Goal: Transaction & Acquisition: Purchase product/service

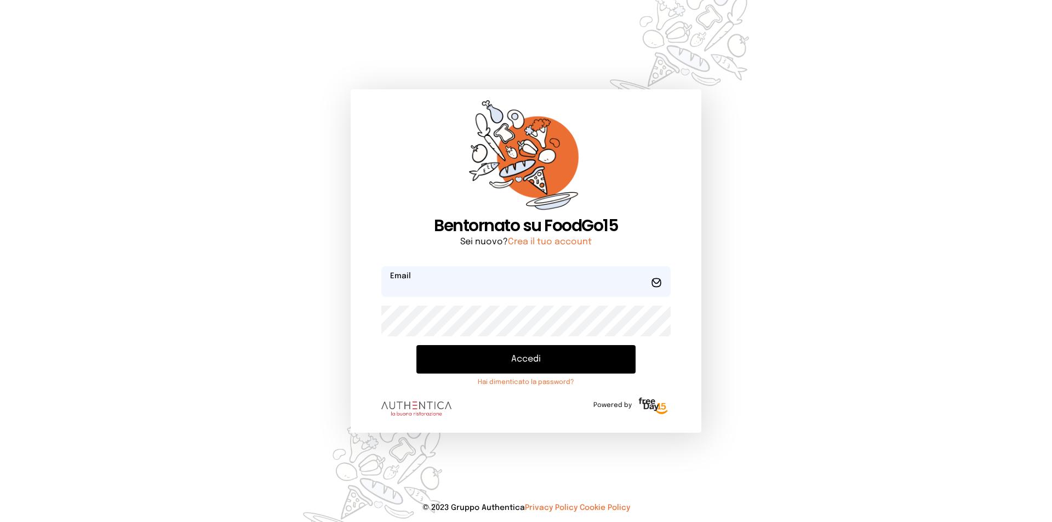
type input "**********"
click at [524, 360] on button "Accedi" at bounding box center [525, 359] width 219 height 28
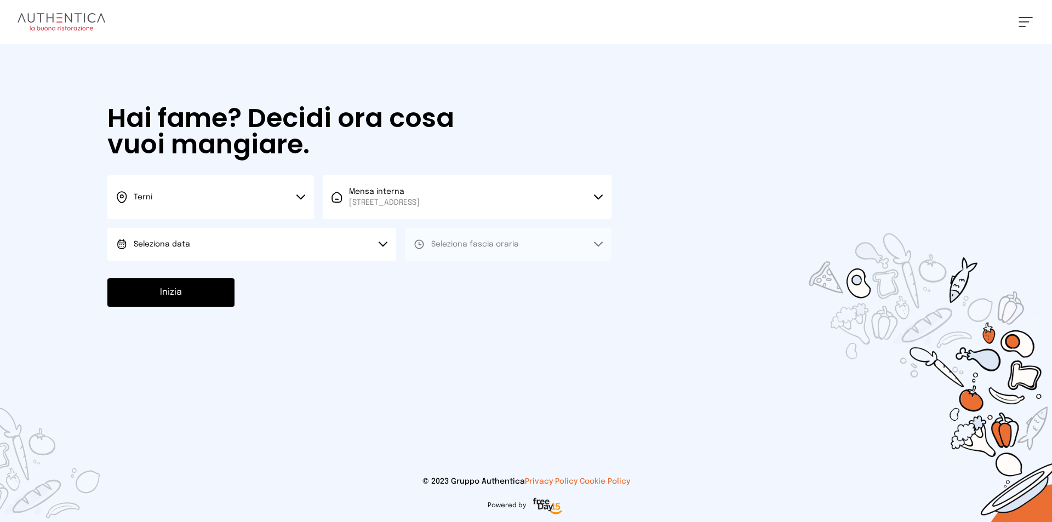
click at [377, 245] on button "Seleziona data" at bounding box center [251, 244] width 289 height 33
click at [187, 273] on span "[DATE], [DATE]" at bounding box center [161, 275] width 54 height 11
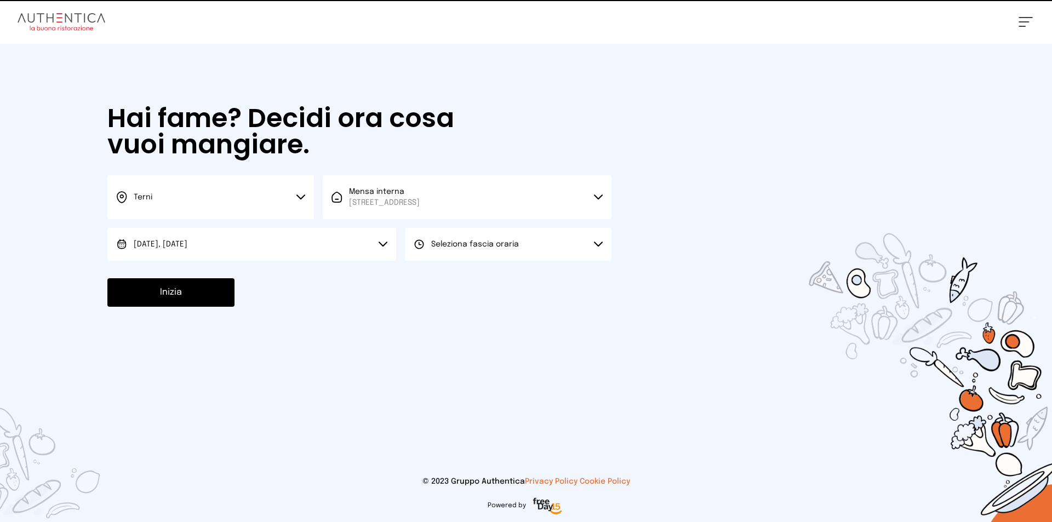
click at [595, 246] on icon at bounding box center [598, 244] width 9 height 5
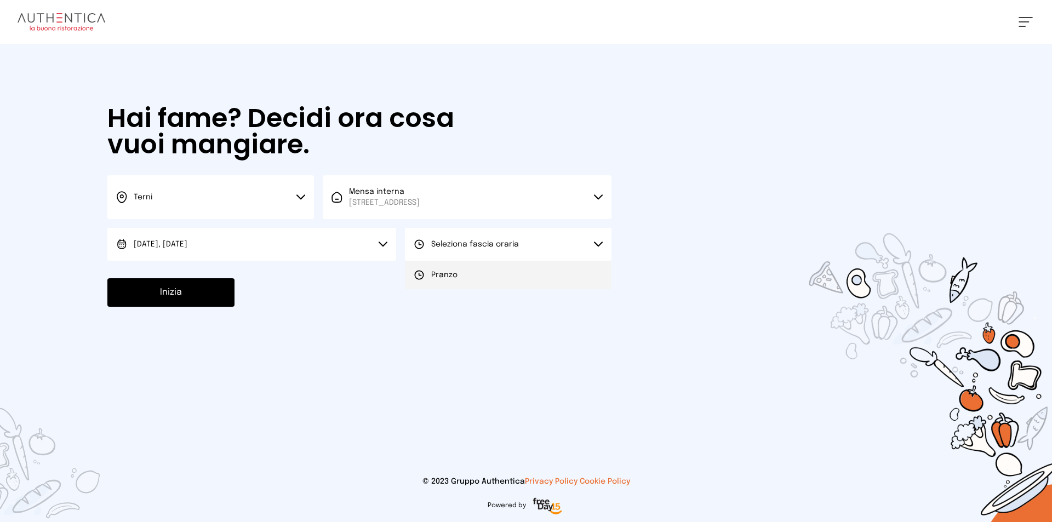
click at [504, 280] on li "Pranzo" at bounding box center [508, 275] width 207 height 28
click at [162, 295] on button "Inizia" at bounding box center [170, 292] width 127 height 28
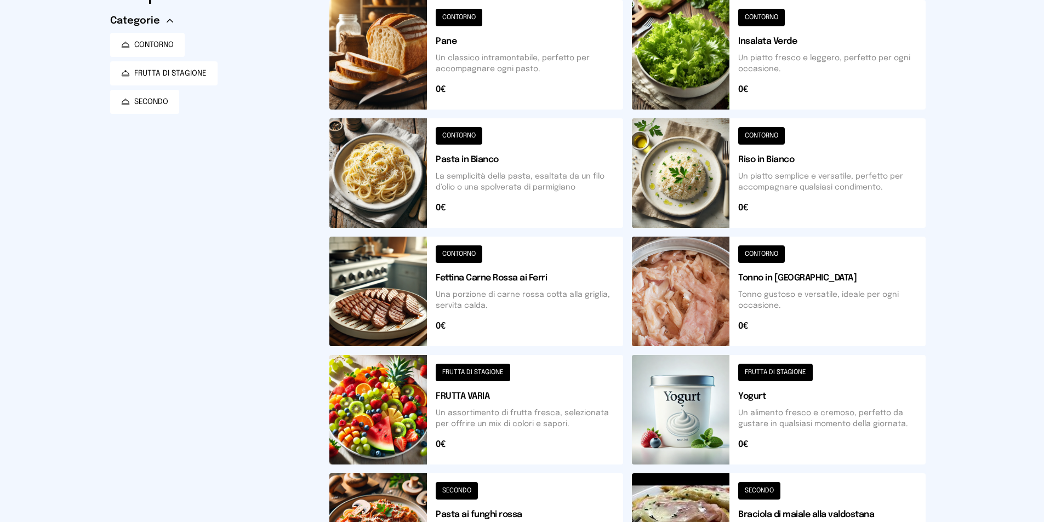
scroll to position [374, 0]
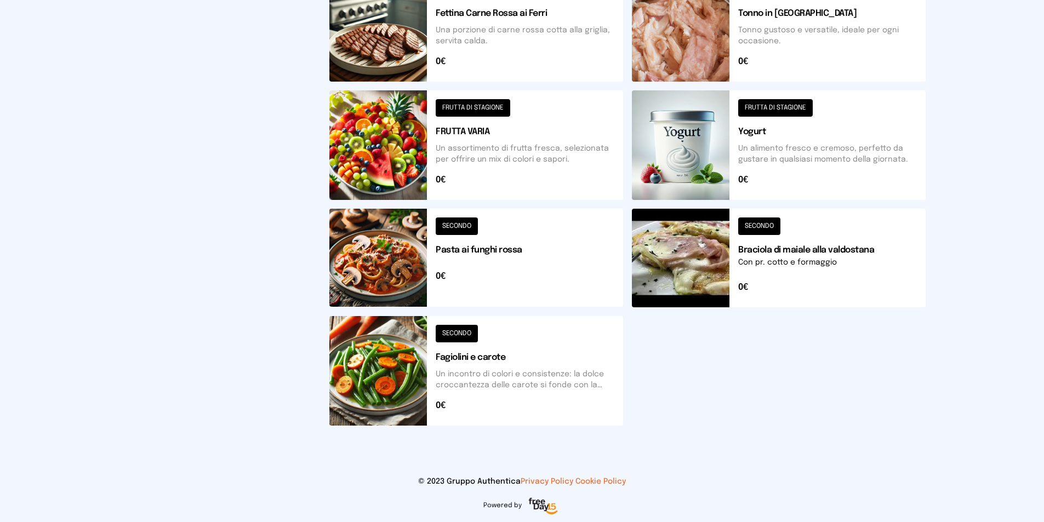
click at [507, 385] on button at bounding box center [476, 371] width 294 height 110
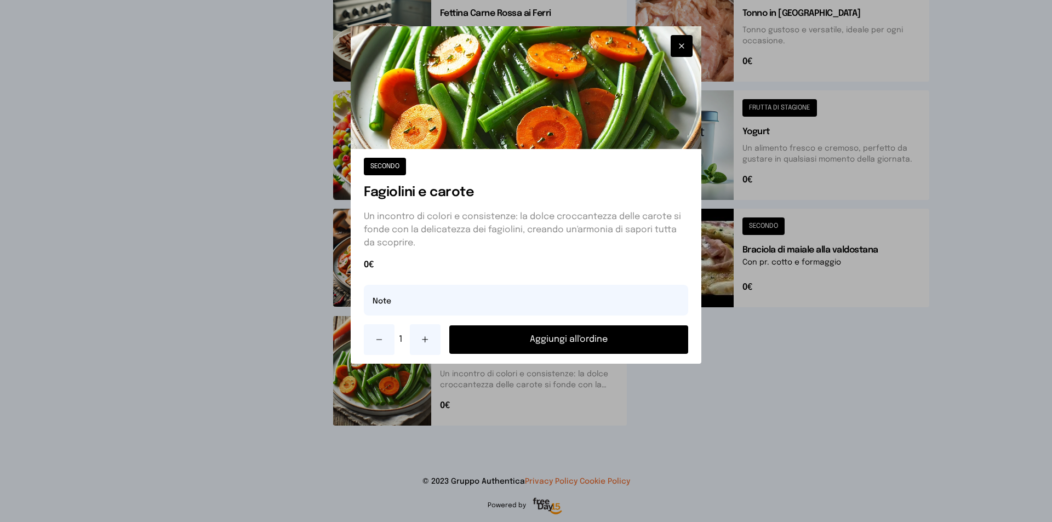
click at [561, 346] on button "Aggiungi all'ordine" at bounding box center [568, 339] width 239 height 28
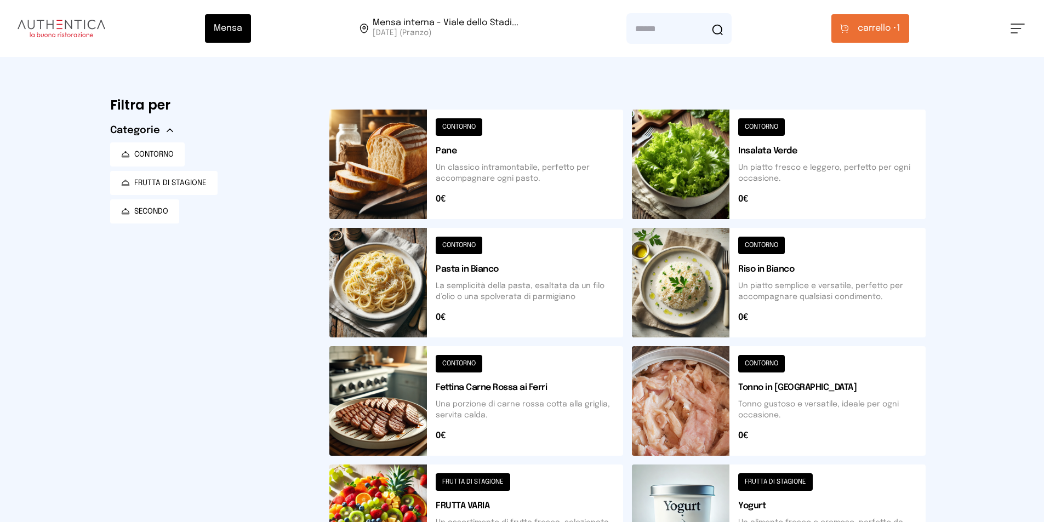
scroll to position [219, 0]
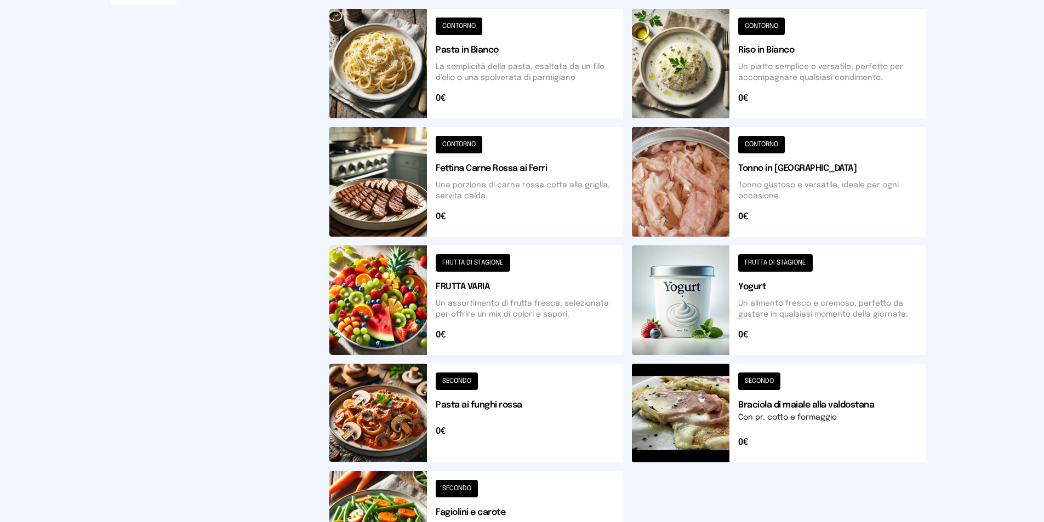
click at [517, 310] on button at bounding box center [476, 300] width 294 height 110
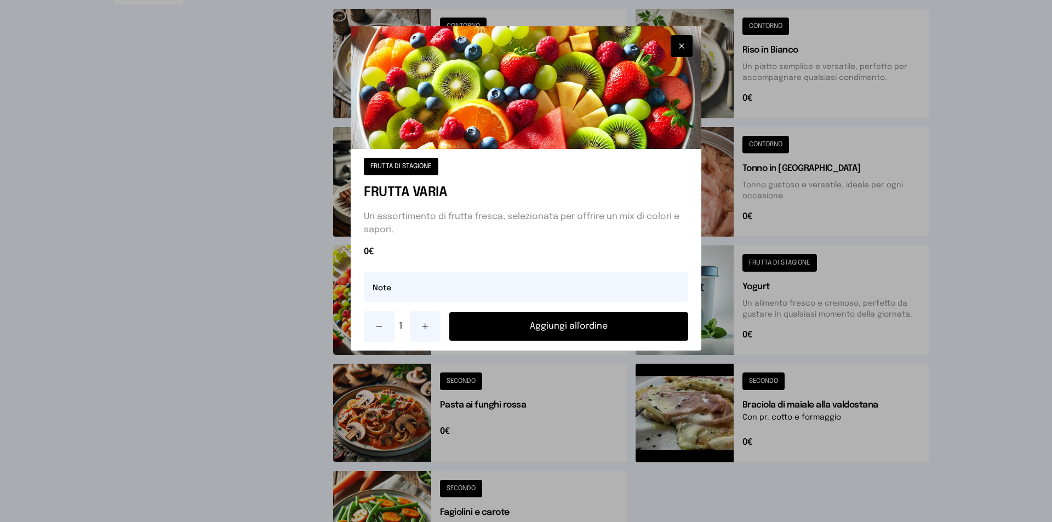
click at [521, 334] on button "Aggiungi all'ordine" at bounding box center [568, 326] width 239 height 28
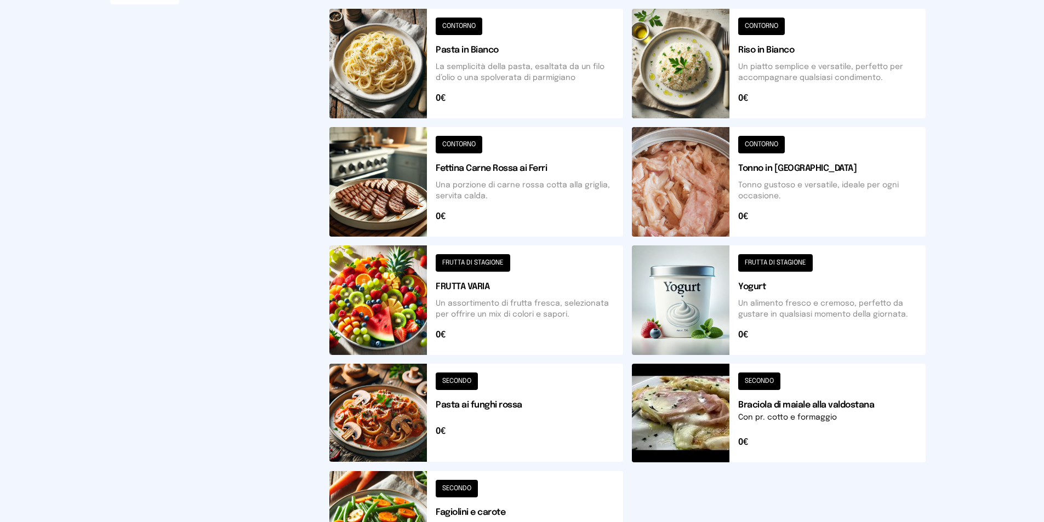
scroll to position [329, 0]
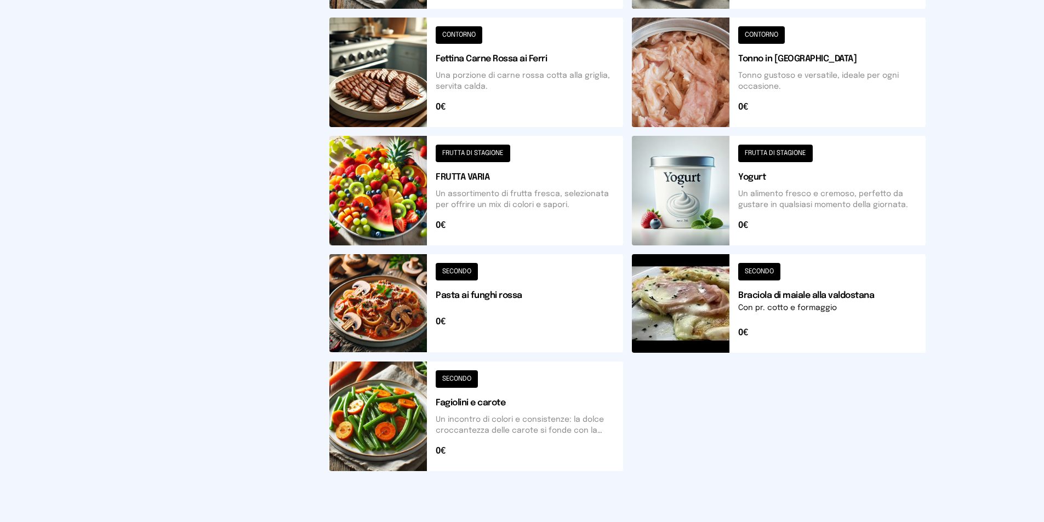
click at [823, 299] on button at bounding box center [779, 303] width 294 height 99
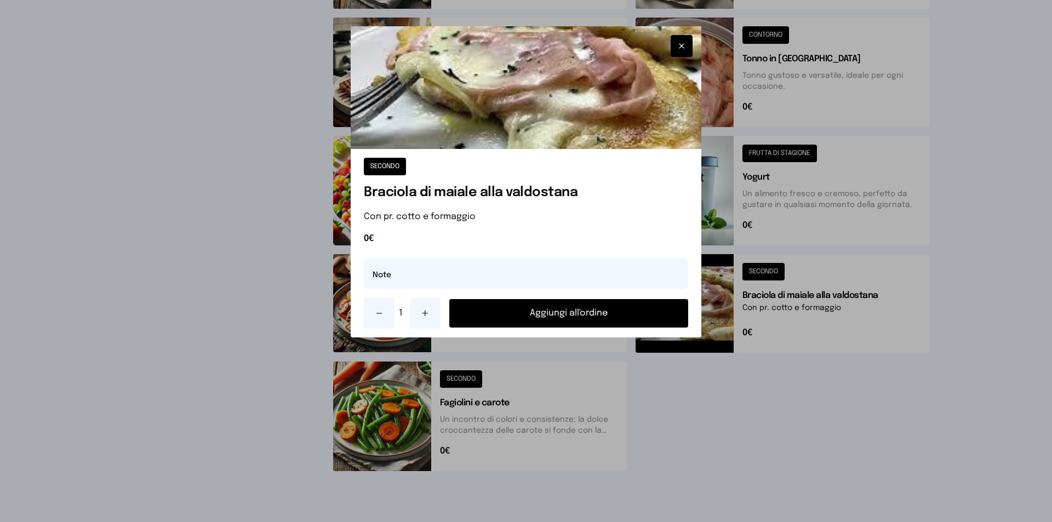
click at [581, 314] on button "Aggiungi all'ordine" at bounding box center [568, 313] width 239 height 28
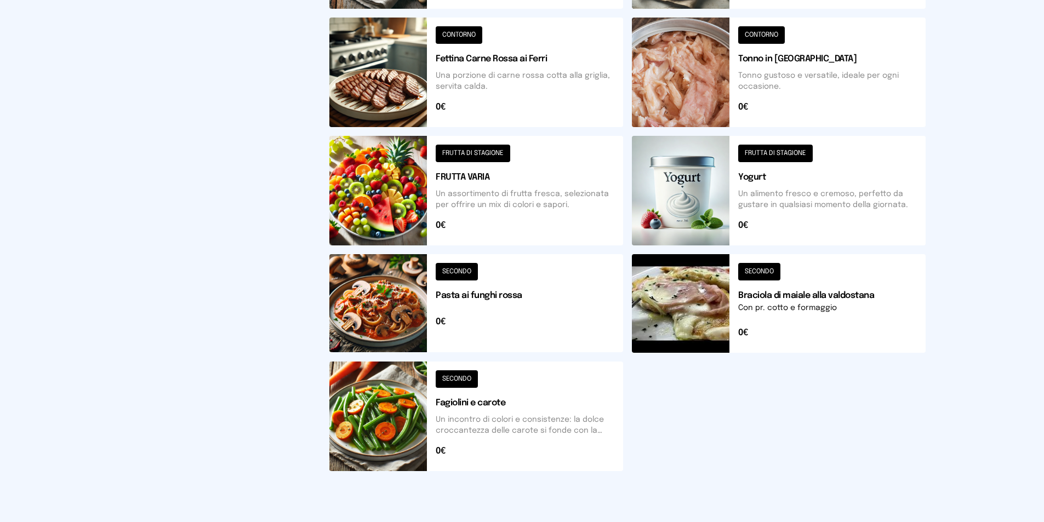
scroll to position [0, 0]
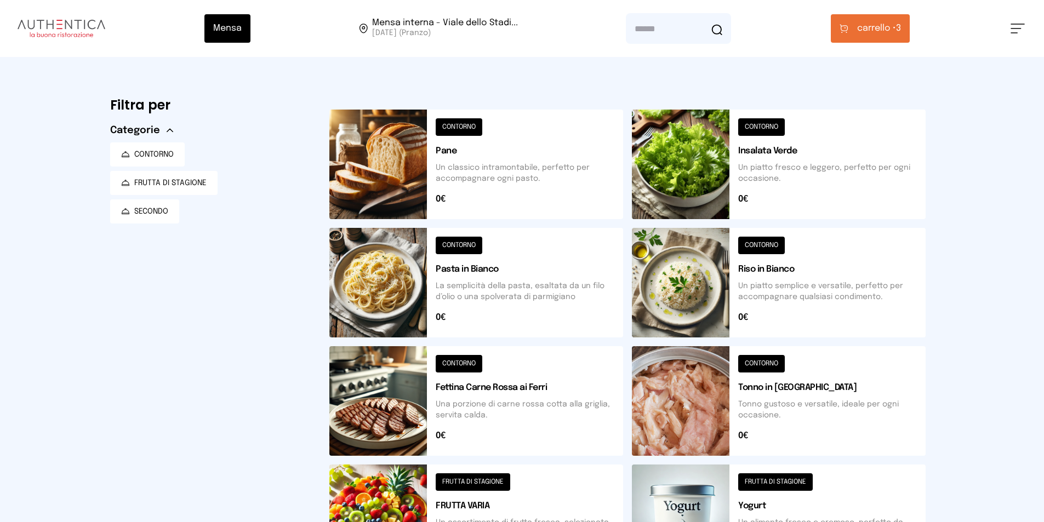
click at [885, 28] on span "carrello •" at bounding box center [876, 28] width 39 height 13
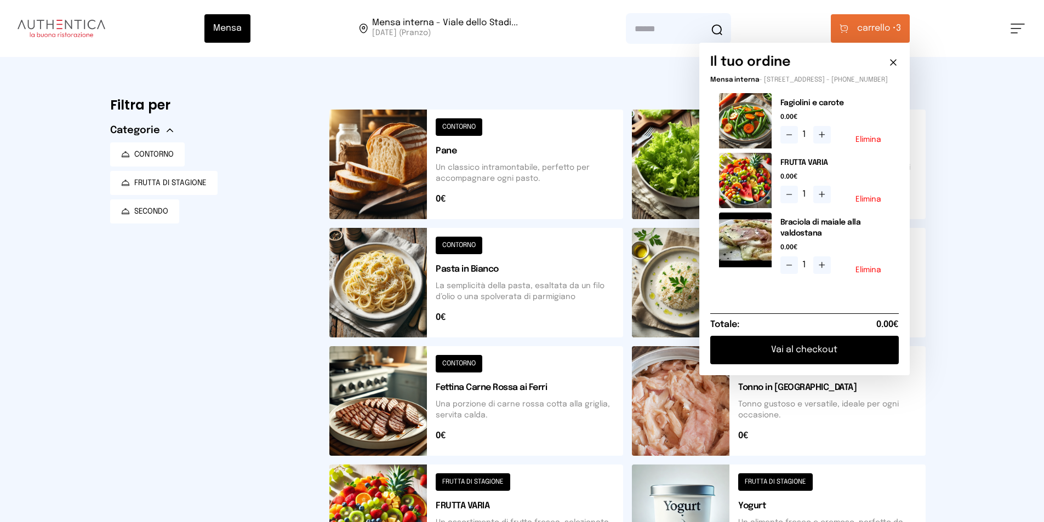
click at [862, 359] on button "Vai al checkout" at bounding box center [804, 350] width 188 height 28
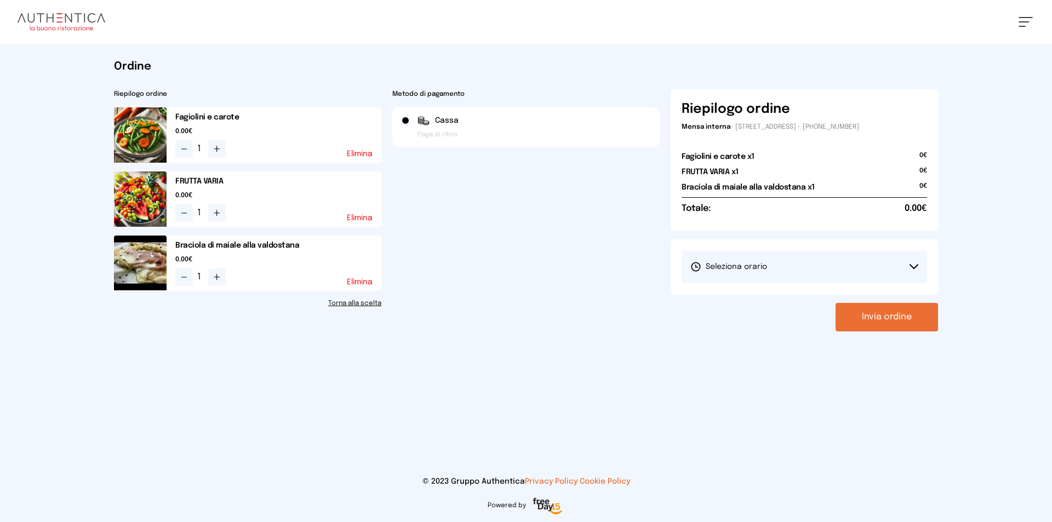
click at [876, 318] on button "Invia ordine" at bounding box center [886, 317] width 102 height 28
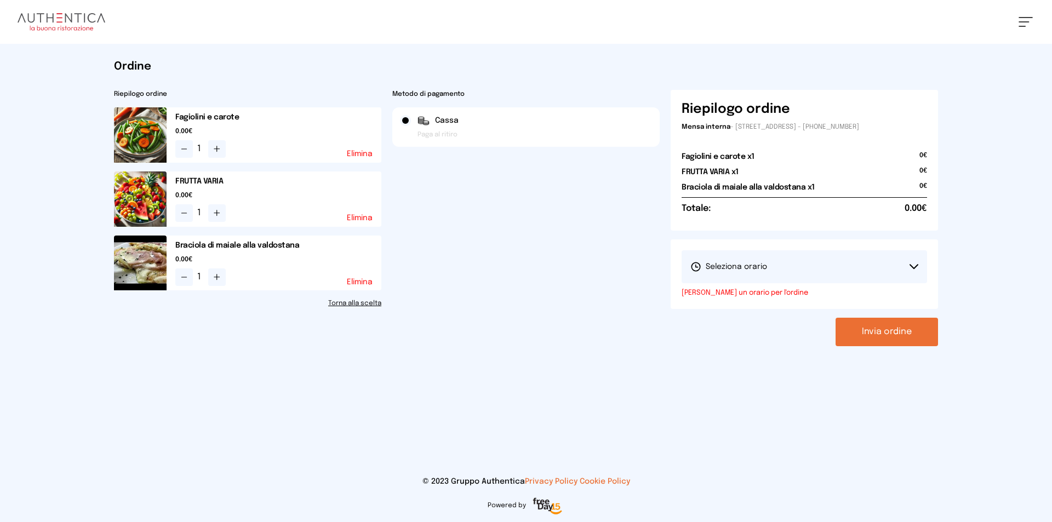
click at [880, 335] on button "Invia ordine" at bounding box center [886, 332] width 102 height 28
click at [875, 267] on button "Seleziona orario" at bounding box center [803, 266] width 245 height 33
click at [783, 289] on li "1° Turno (13:00 - 15:00)" at bounding box center [803, 297] width 245 height 28
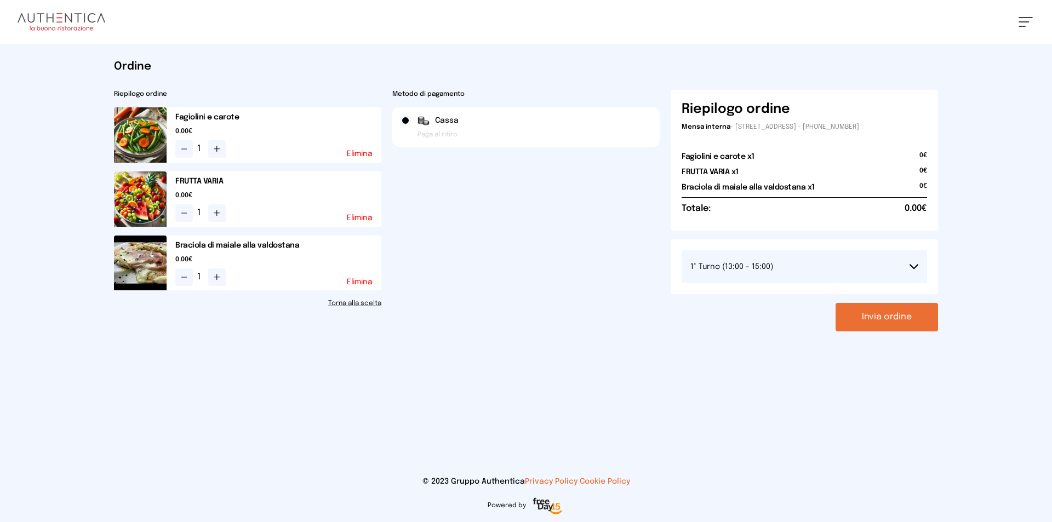
click at [892, 314] on button "Invia ordine" at bounding box center [886, 317] width 102 height 28
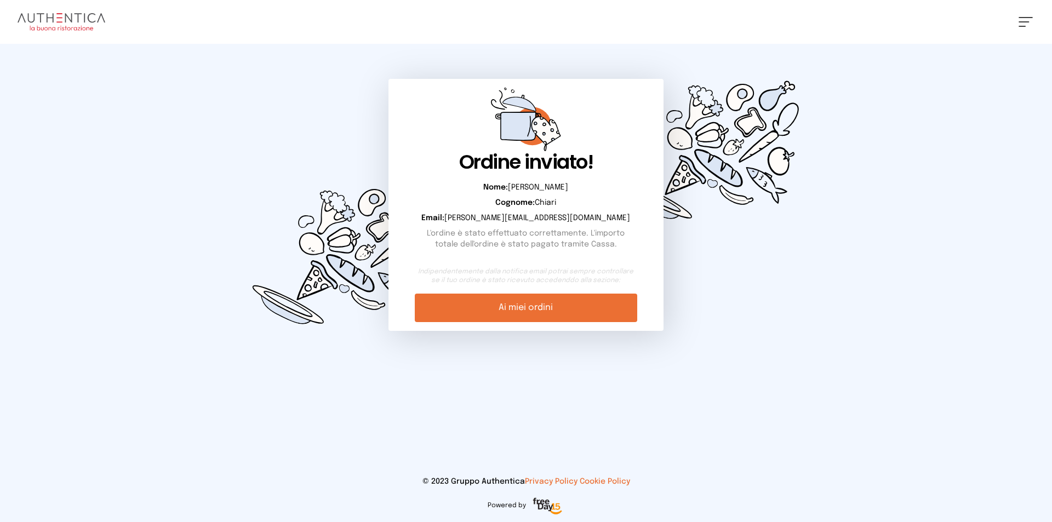
click at [540, 314] on link "Ai miei ordini" at bounding box center [526, 308] width 222 height 28
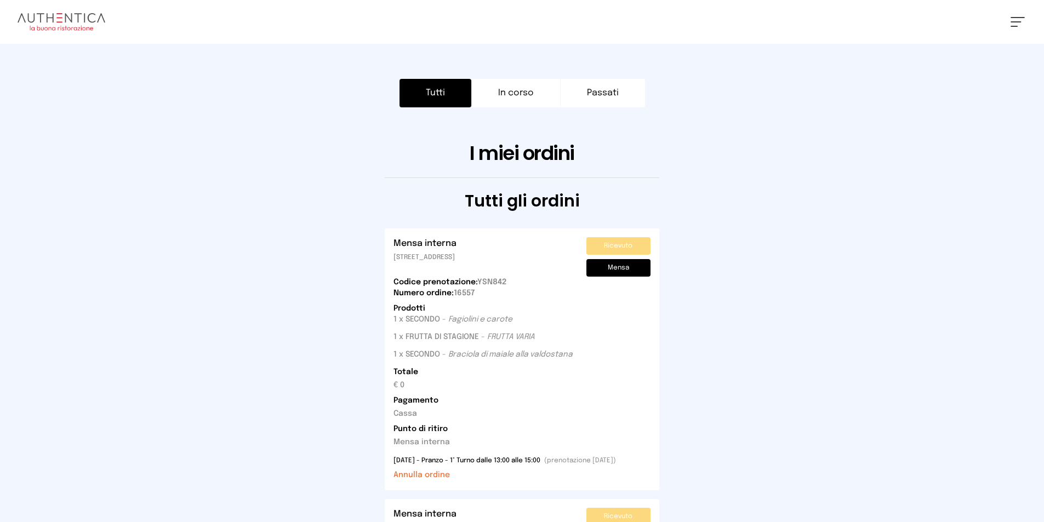
click at [192, 160] on h1 "I miei ordini" at bounding box center [522, 153] width 824 height 22
